Goal: Information Seeking & Learning: Compare options

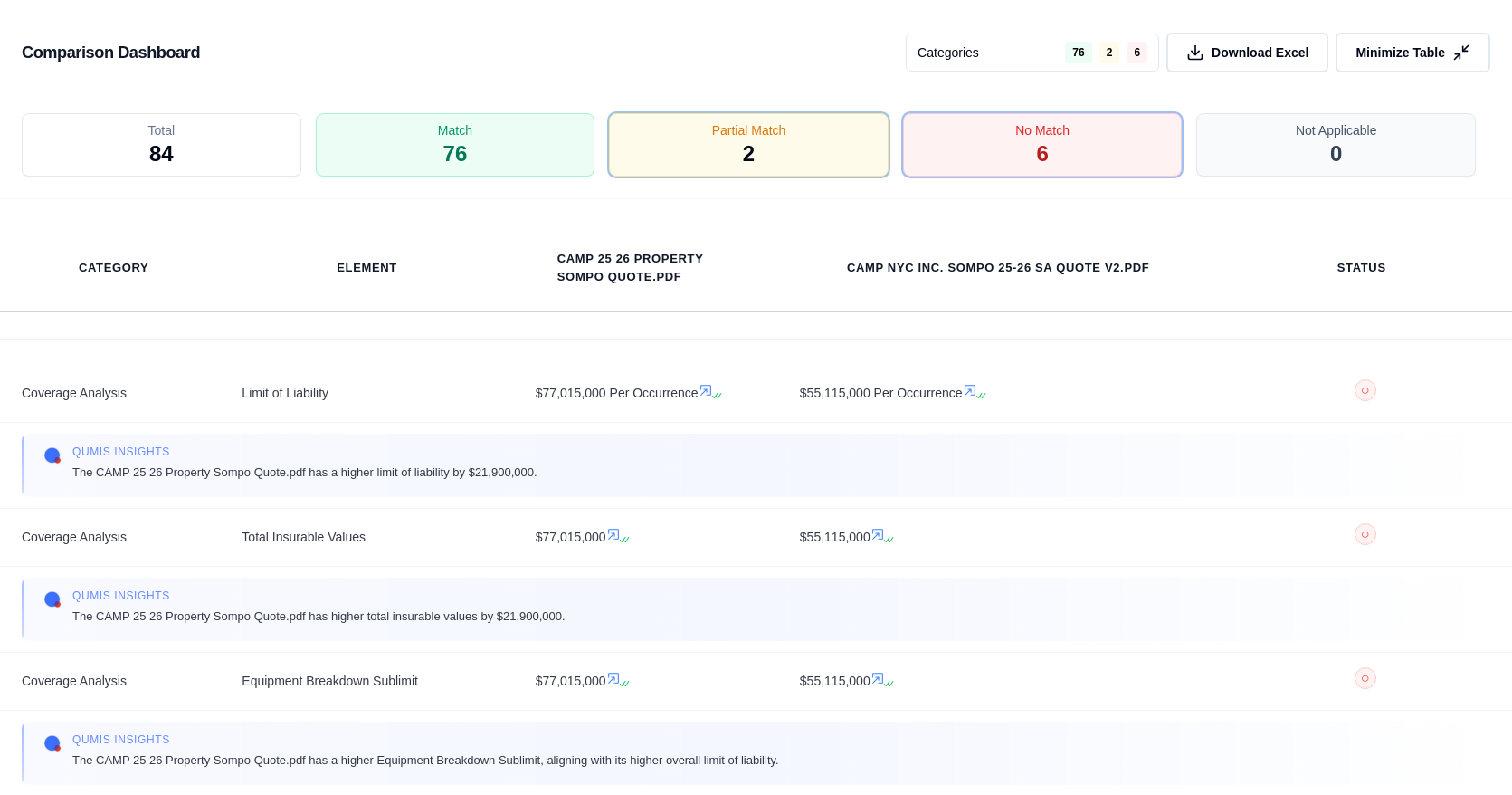
scroll to position [897, 0]
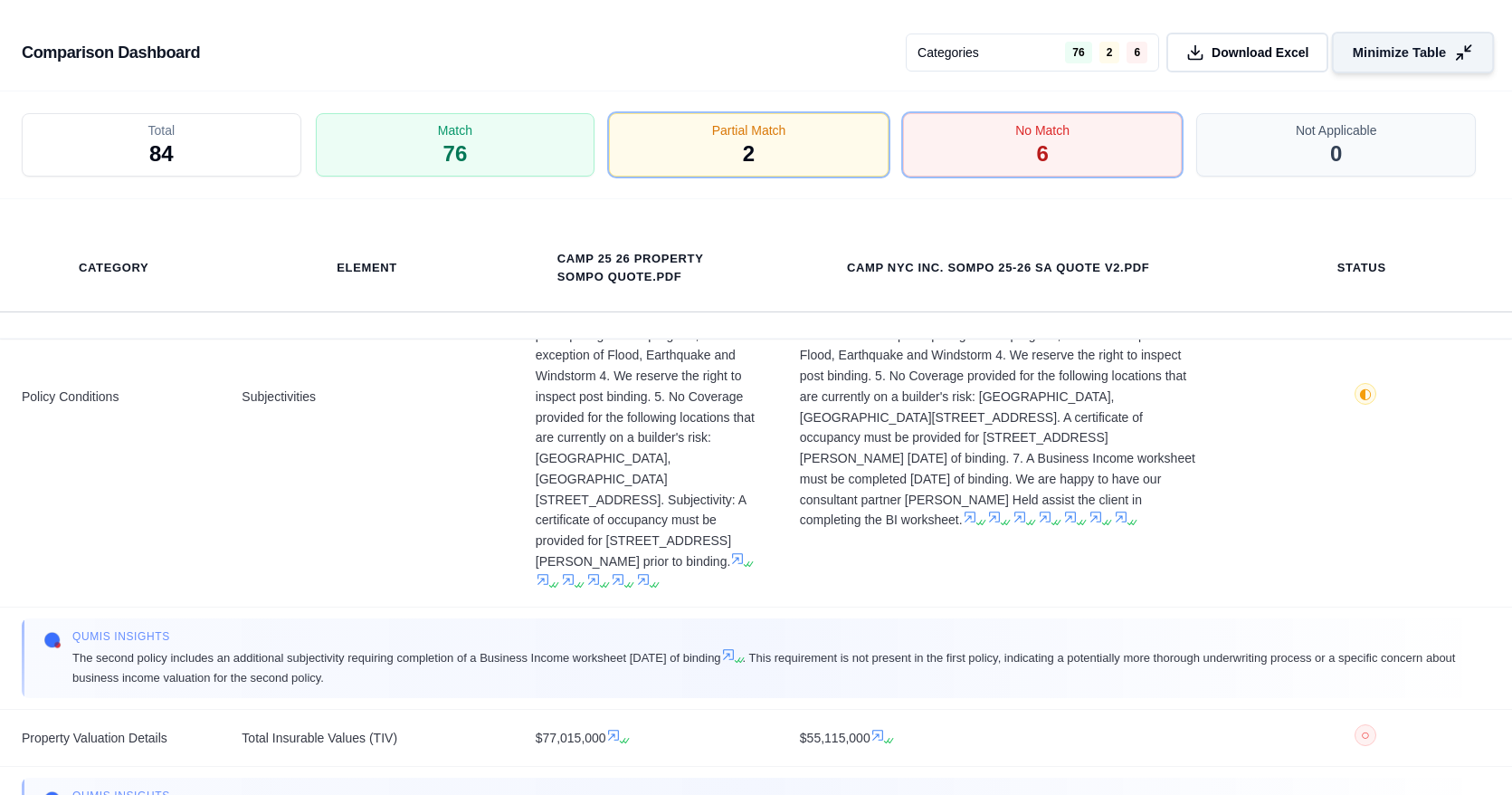
click at [1269, 45] on span "Minimize Table" at bounding box center [1399, 52] width 93 height 19
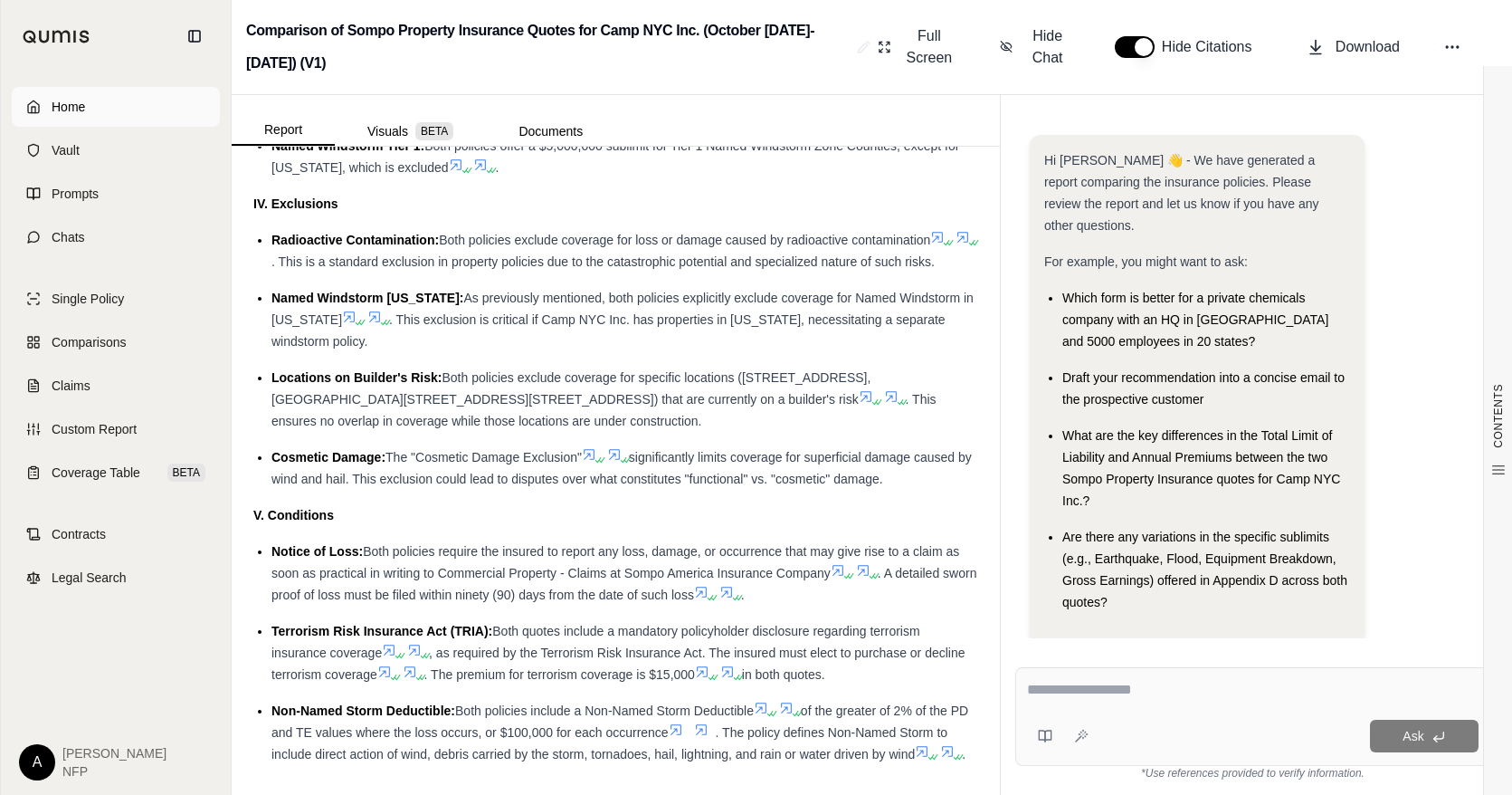
click at [71, 117] on link "Home" at bounding box center [116, 107] width 208 height 39
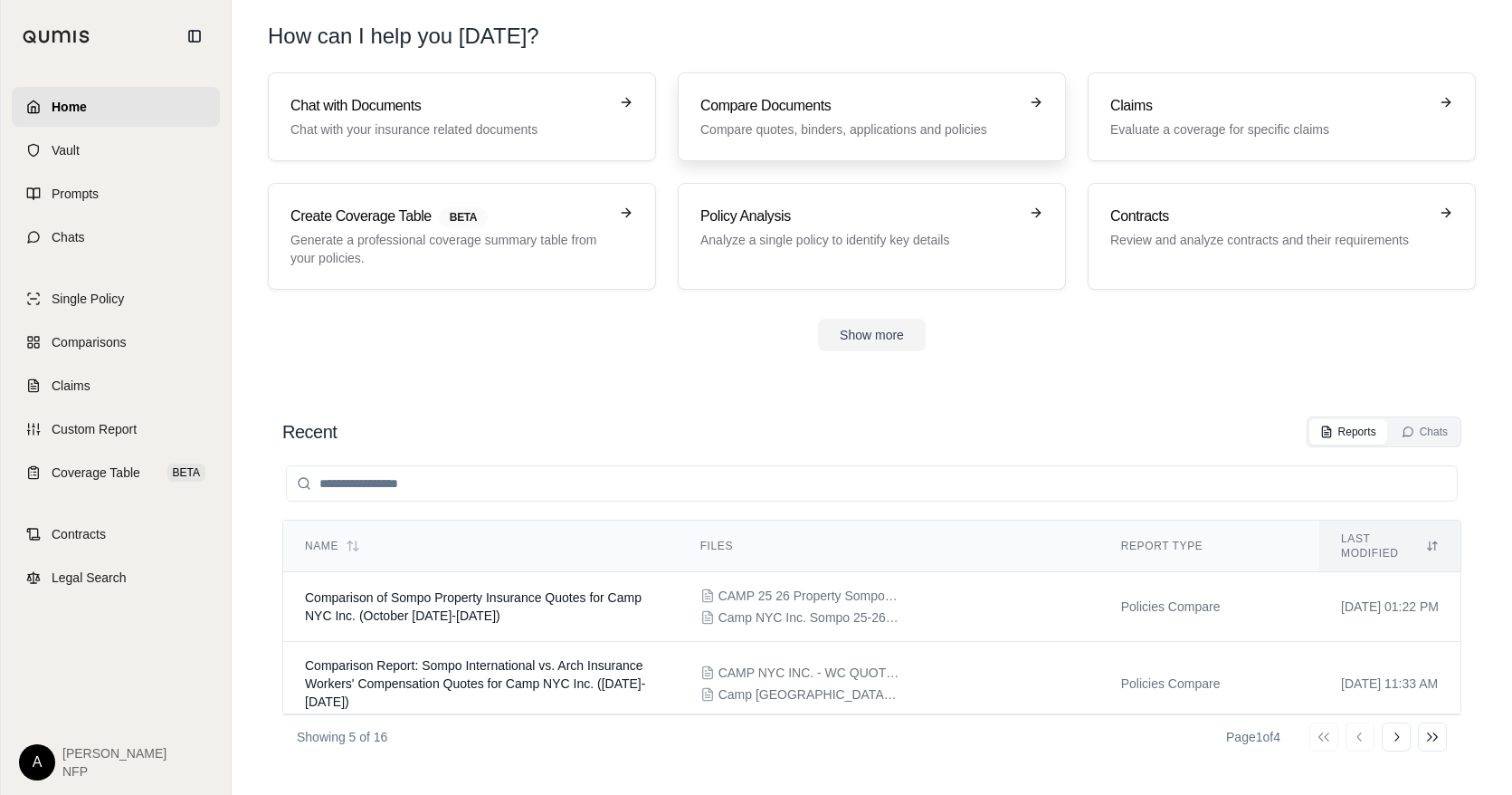
click at [769, 119] on div "Compare Documents Compare quotes, binders, applications and policies" at bounding box center [859, 116] width 318 height 43
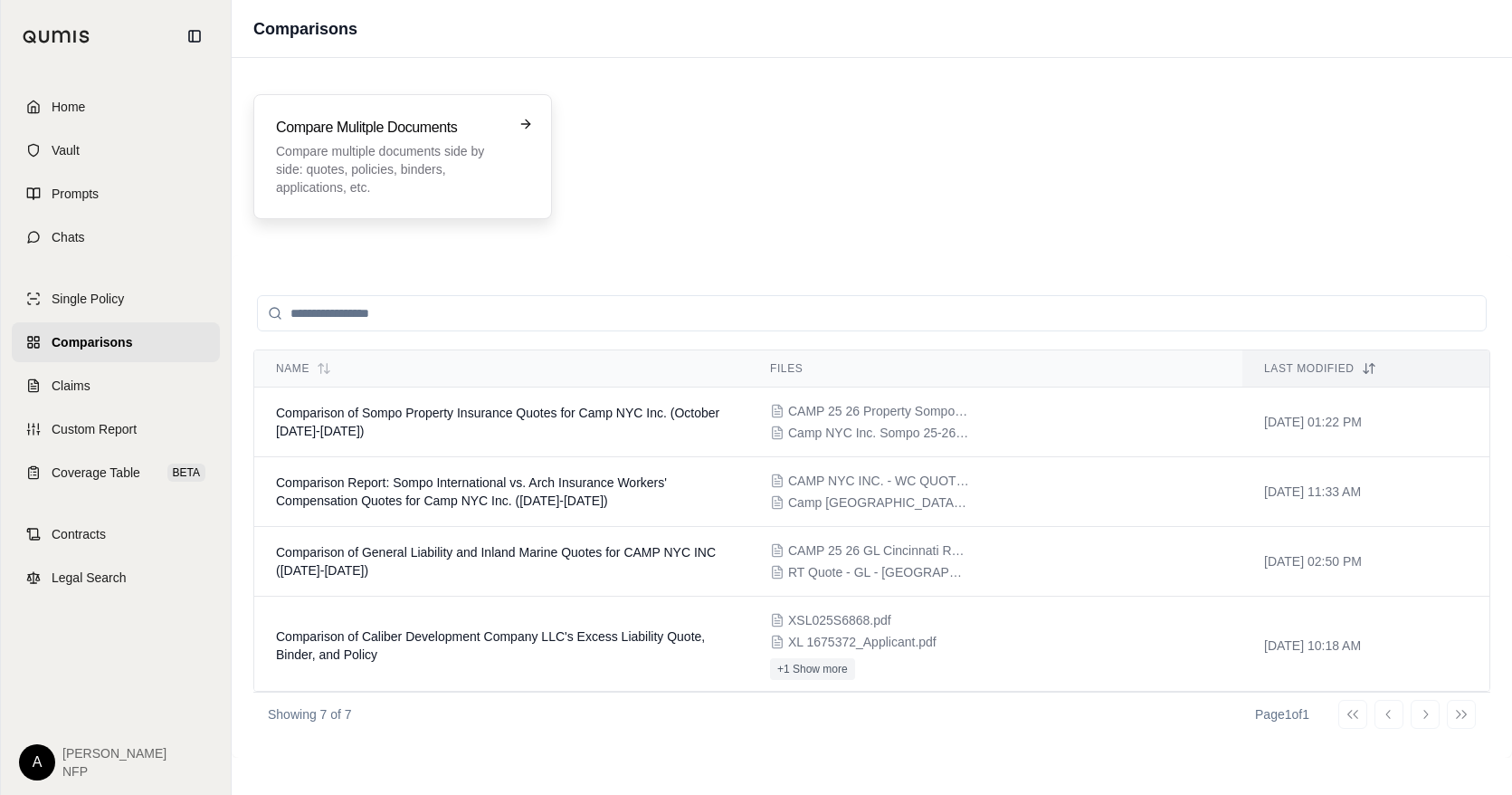
click at [497, 174] on p "Compare multiple documents side by side: quotes, policies, binders, application…" at bounding box center [389, 170] width 228 height 54
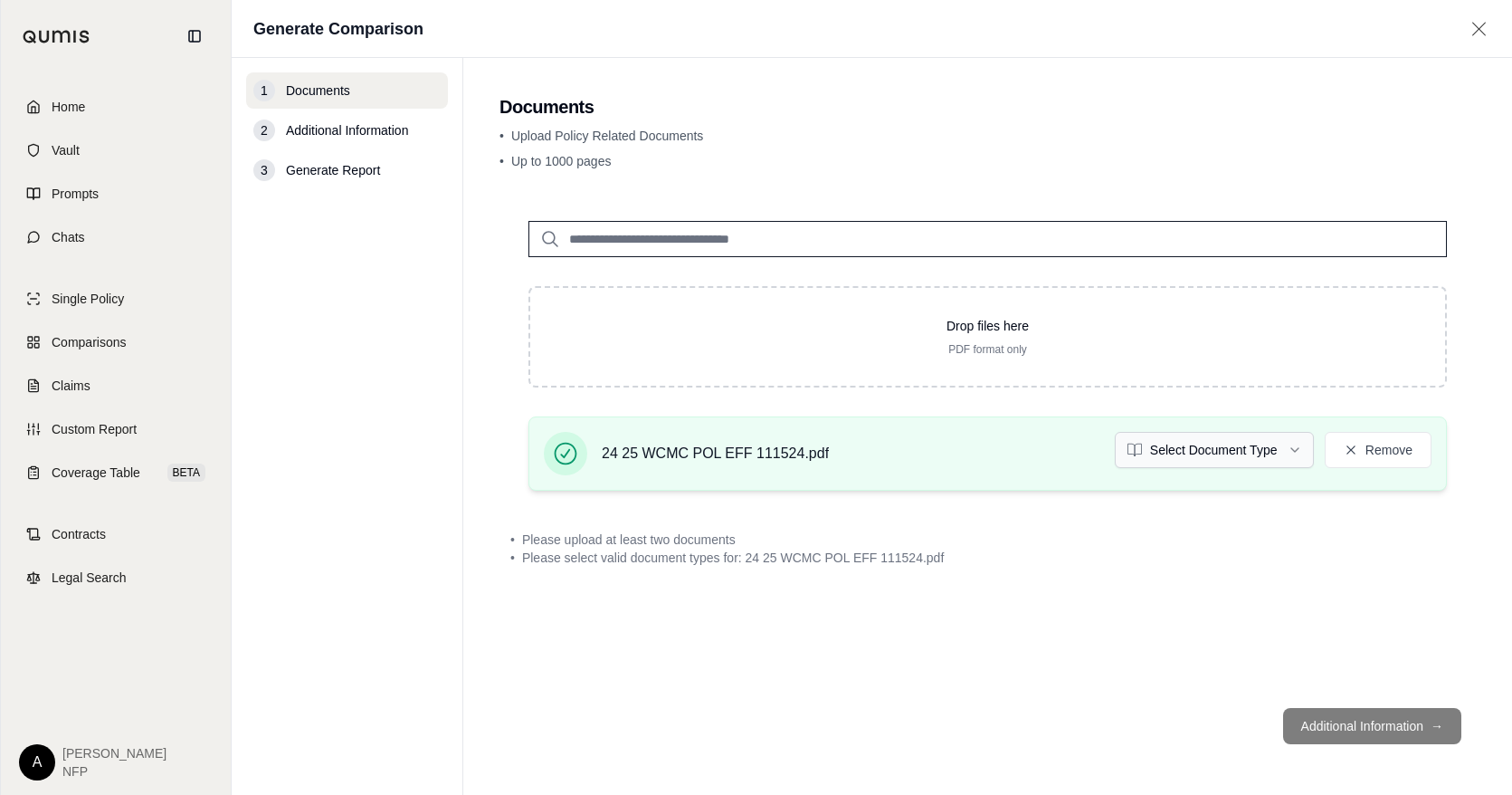
click at [1178, 456] on html "Home Vault Prompts Chats Single Policy Comparisons Claims Custom Report Coverag…" at bounding box center [756, 398] width 1512 height 795
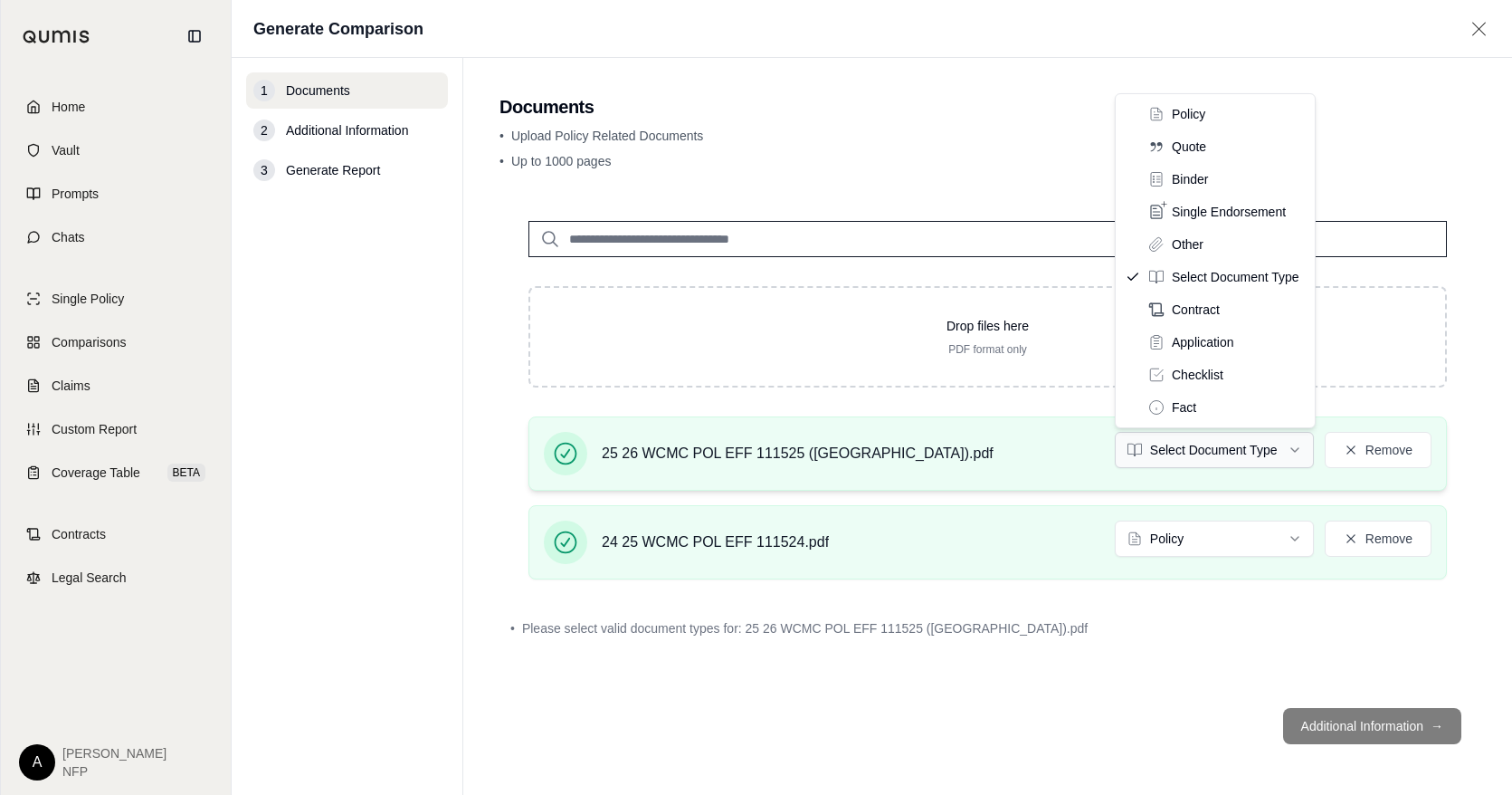
click at [1196, 451] on html "Home Vault Prompts Chats Single Policy Comparisons Claims Custom Report Coverag…" at bounding box center [756, 398] width 1512 height 795
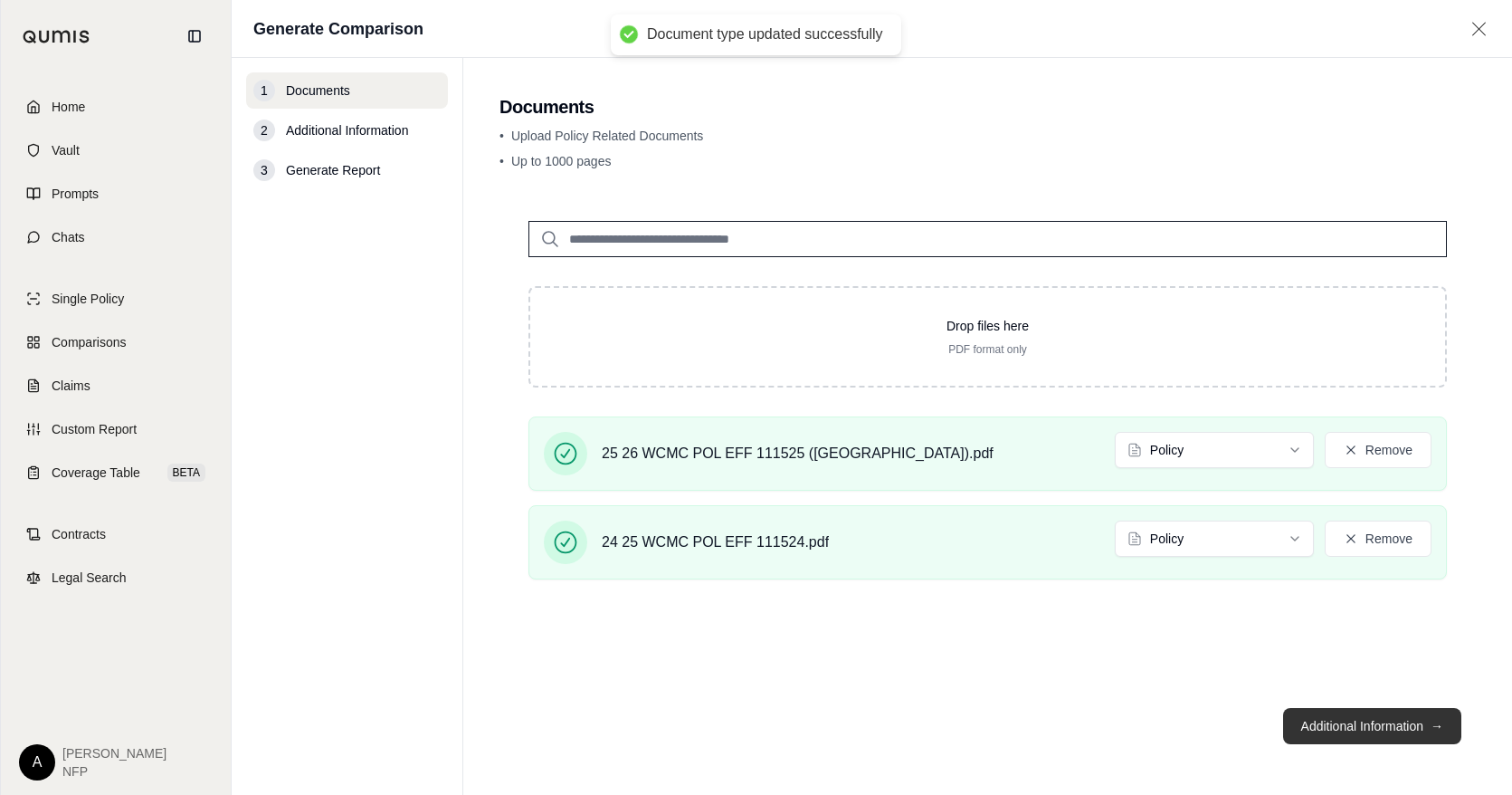
click at [1269, 705] on button "Additional Information →" at bounding box center [1372, 726] width 178 height 37
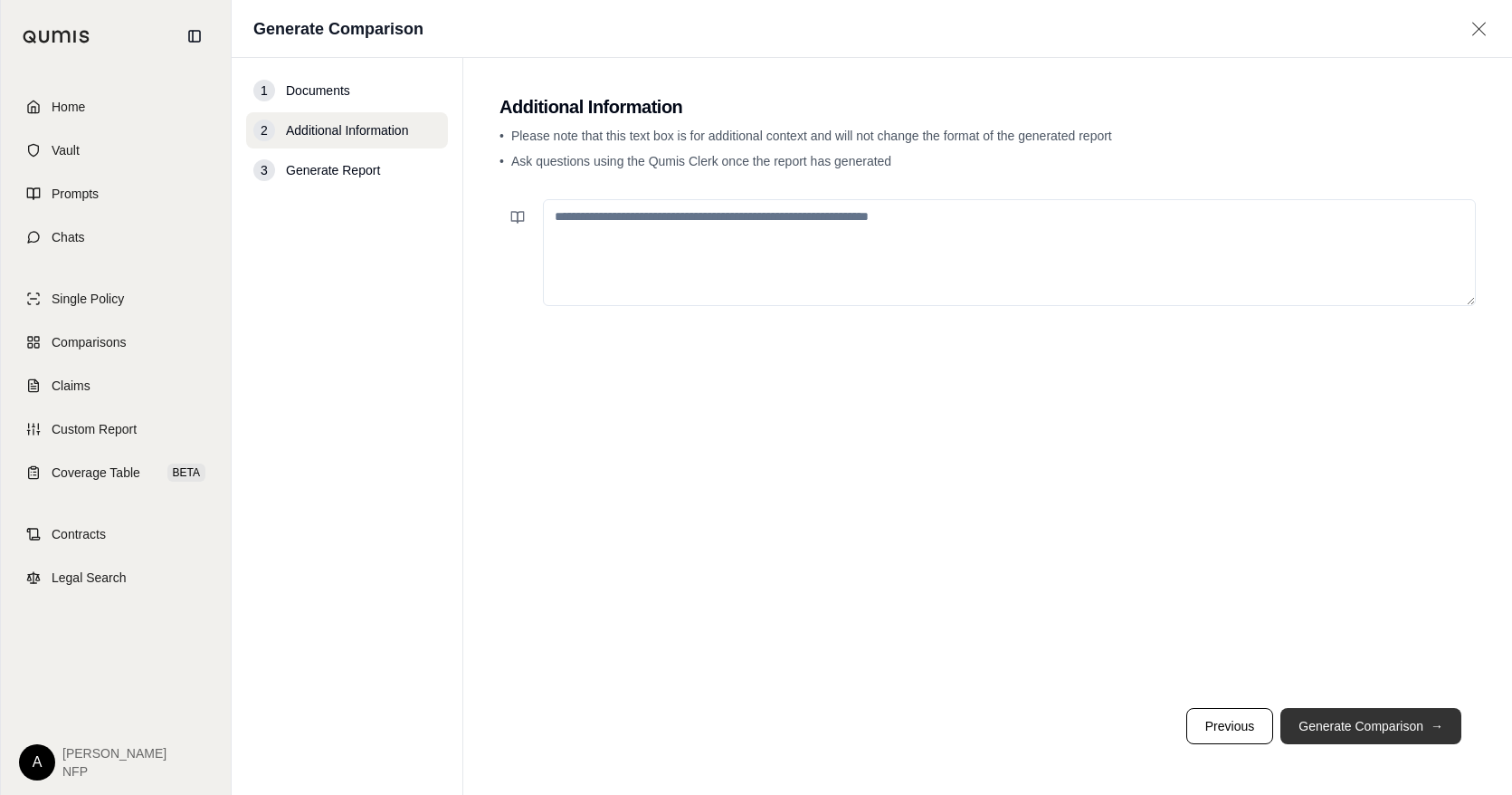
click at [1269, 705] on button "Generate Comparison →" at bounding box center [1370, 726] width 181 height 37
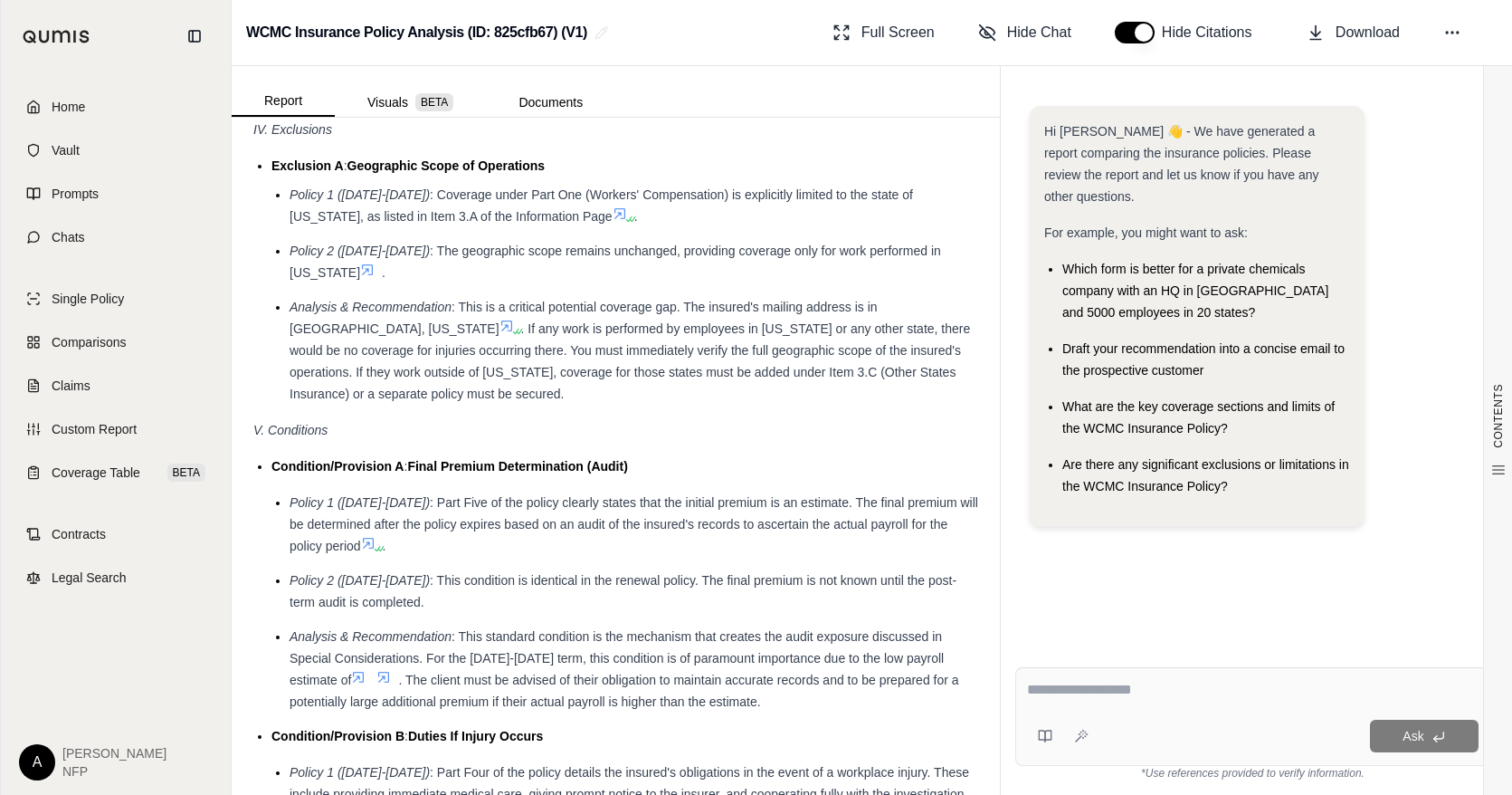
scroll to position [3014, 0]
